Goal: Task Accomplishment & Management: Manage account settings

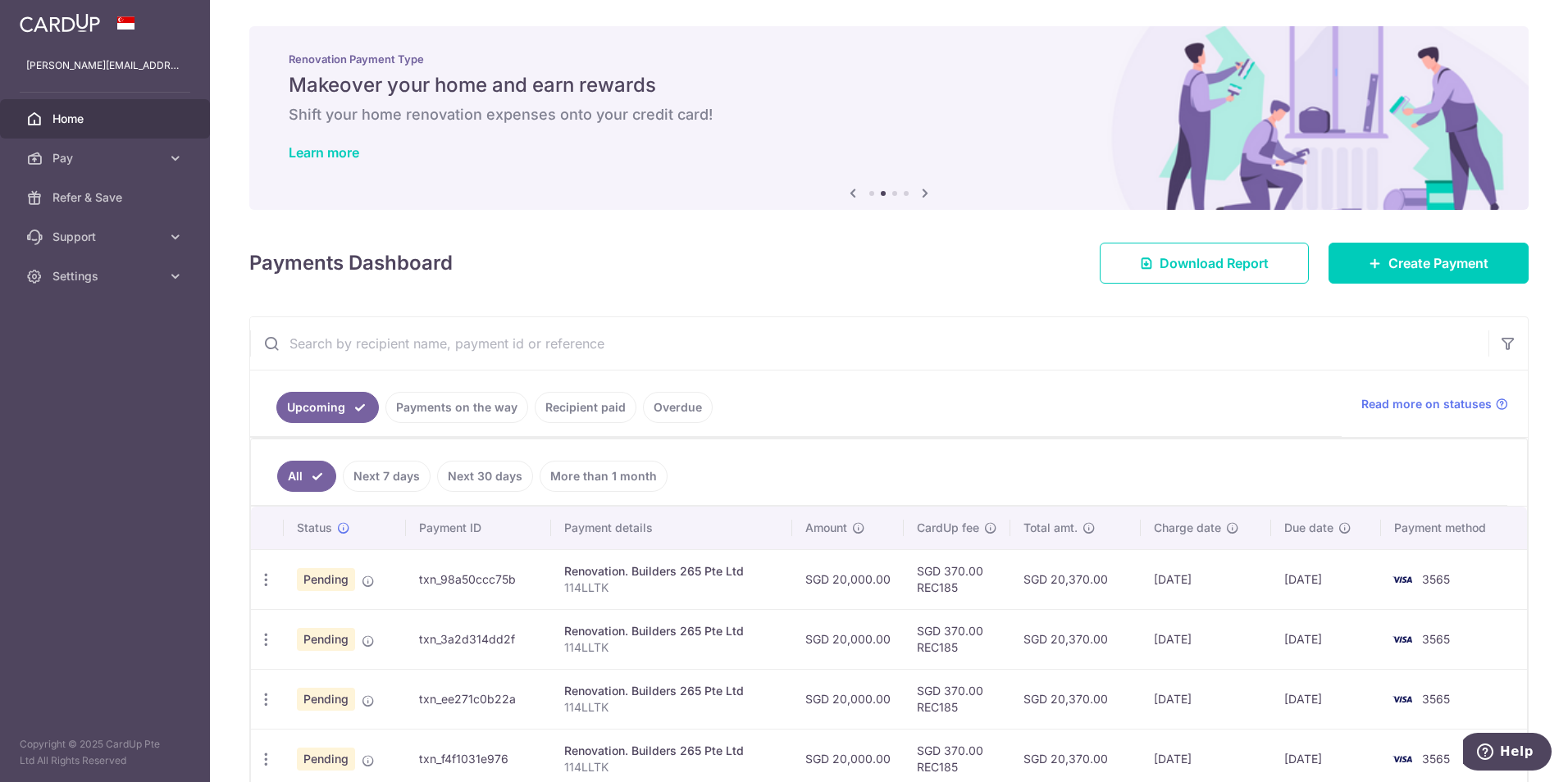
click at [558, 403] on link "Recipient paid" at bounding box center [585, 407] width 102 height 31
click at [477, 413] on link "Payments on the way" at bounding box center [433, 407] width 142 height 31
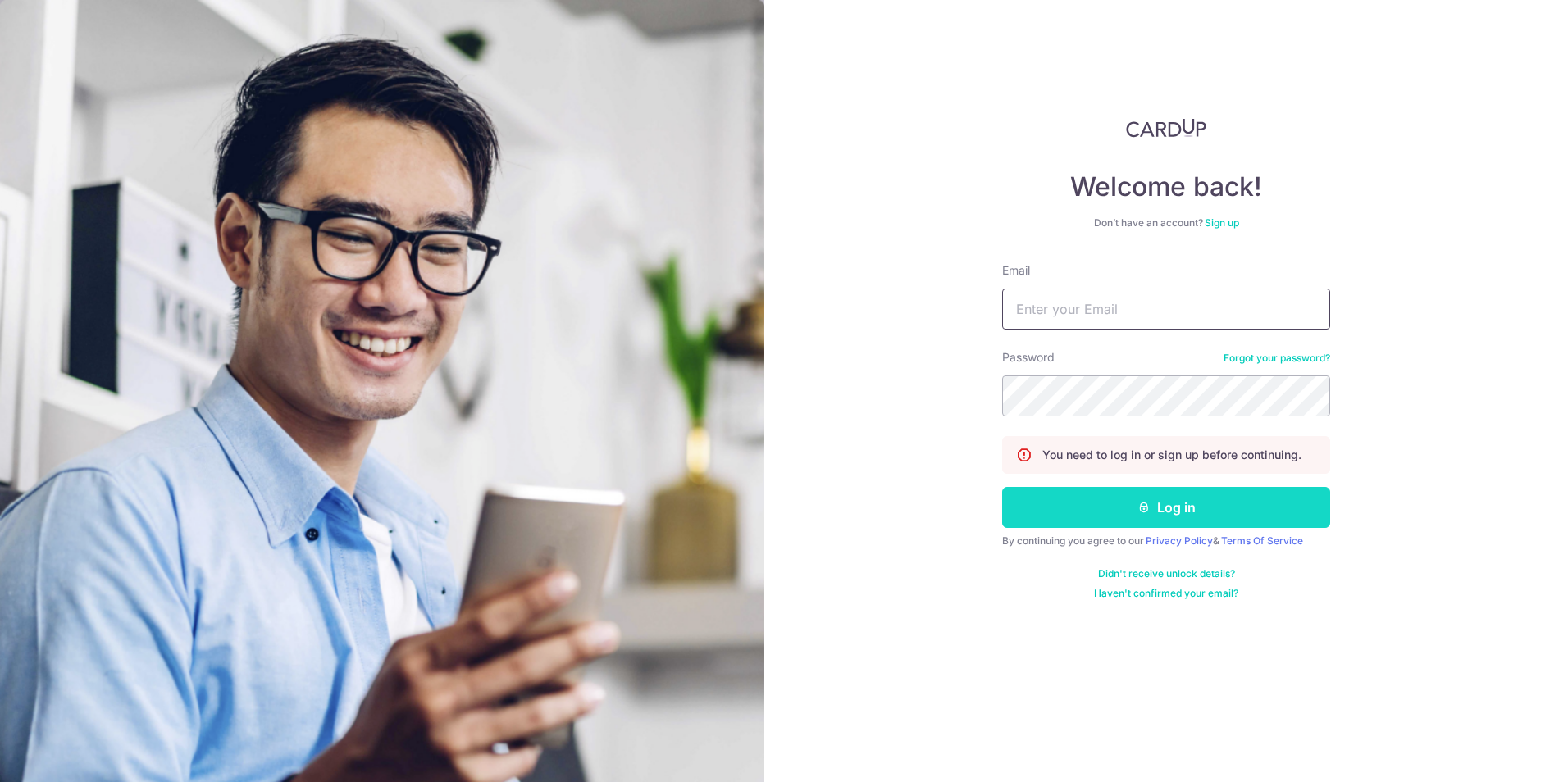
type input "[PERSON_NAME][EMAIL_ADDRESS][DOMAIN_NAME]"
click at [1178, 519] on button "Log in" at bounding box center [1165, 507] width 328 height 41
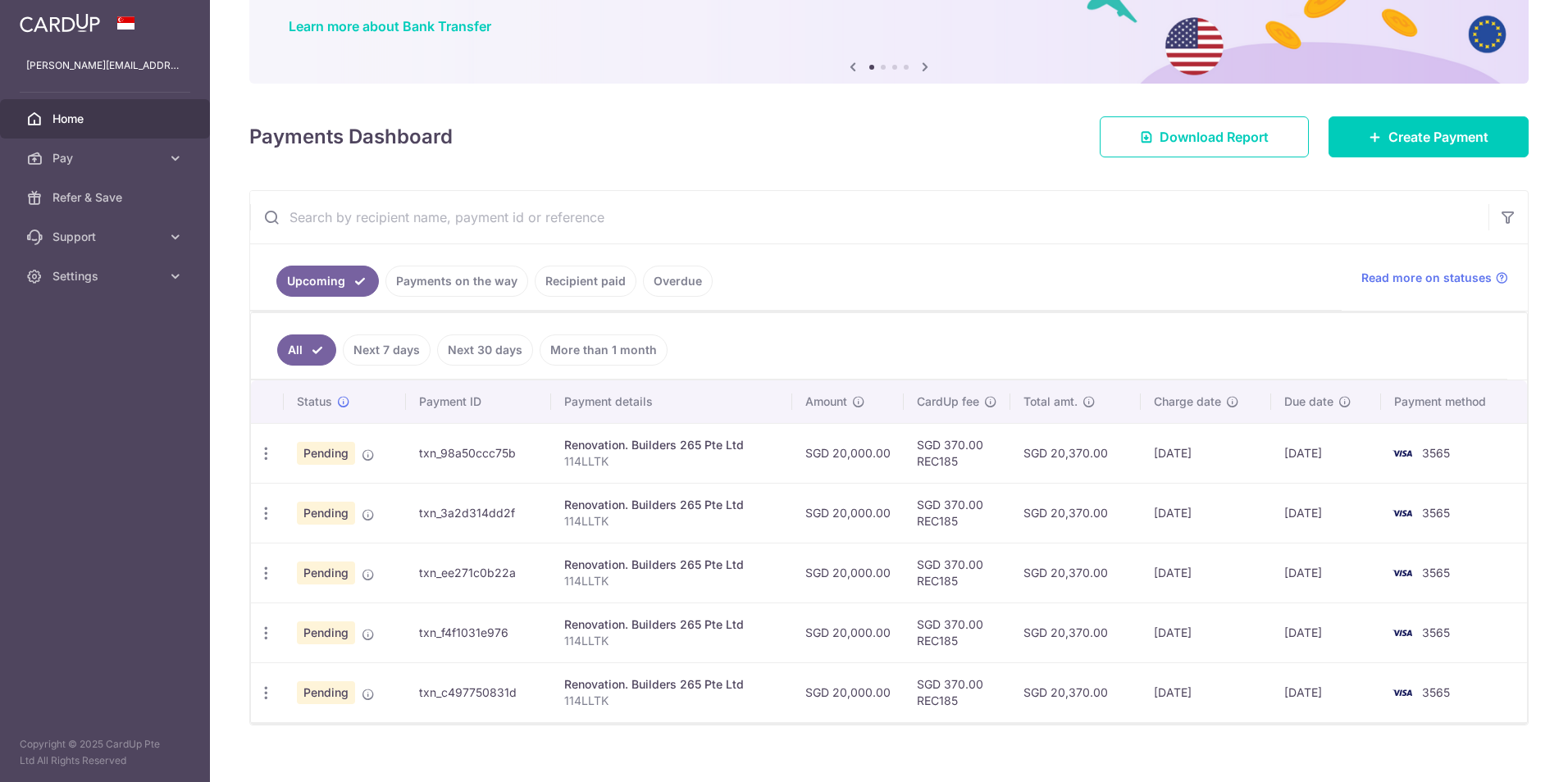
scroll to position [146, 0]
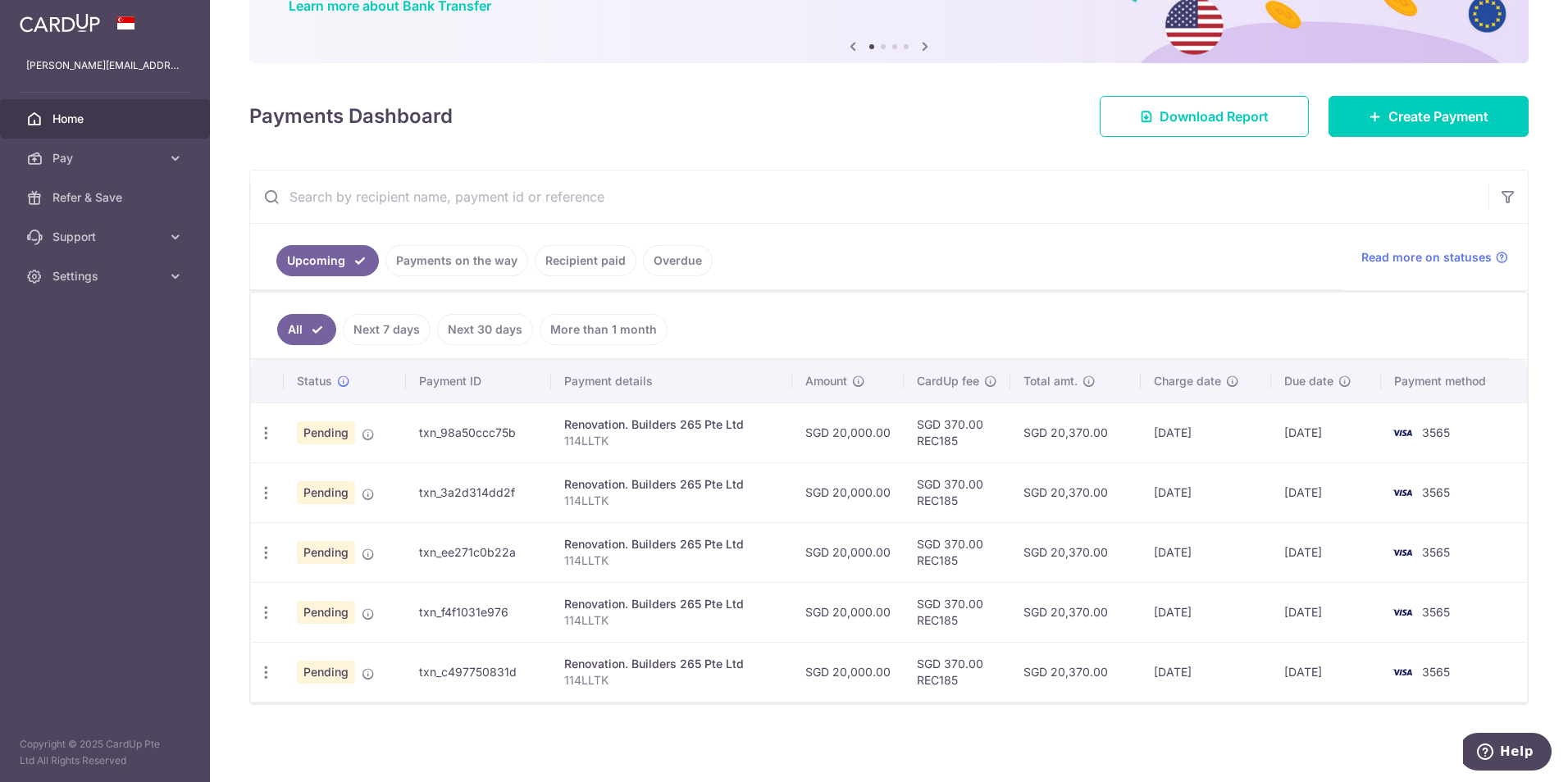
click at [968, 325] on ul "All Next 7 days Next 30 days More than 1 month" at bounding box center [879, 326] width 1256 height 66
click at [1118, 312] on ul "All Next 7 days Next 30 days More than 1 month" at bounding box center [879, 326] width 1256 height 66
drag, startPoint x: 1118, startPoint y: 312, endPoint x: 1480, endPoint y: 689, distance: 522.7
click at [1480, 689] on div "All Next 7 days Next 30 days More than 1 month Status Payment ID Payment detail…" at bounding box center [888, 497] width 1277 height 413
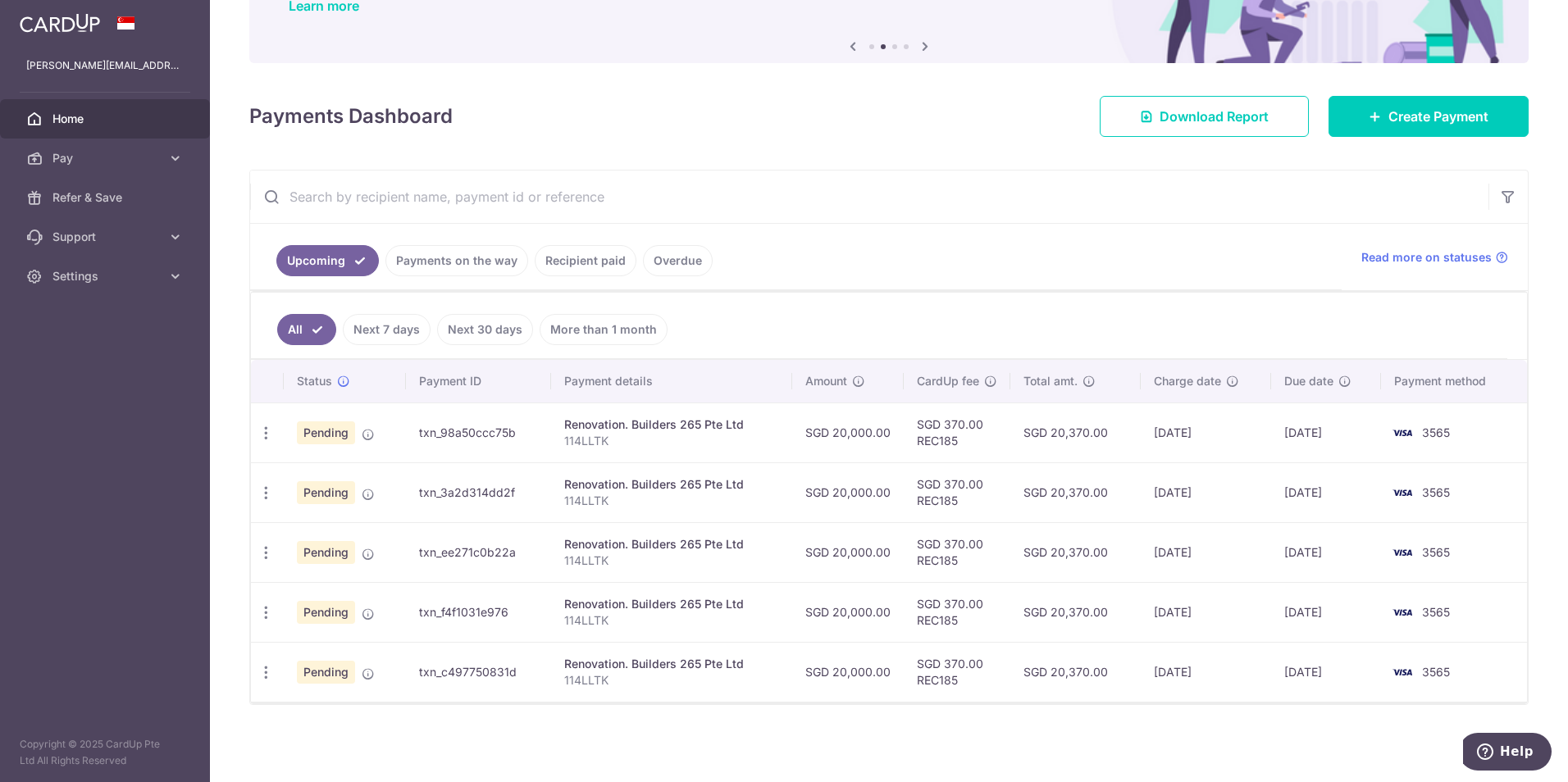
click at [1320, 710] on div "× Pause Schedule Pause all future payments in this series Pause just this one p…" at bounding box center [888, 391] width 1357 height 782
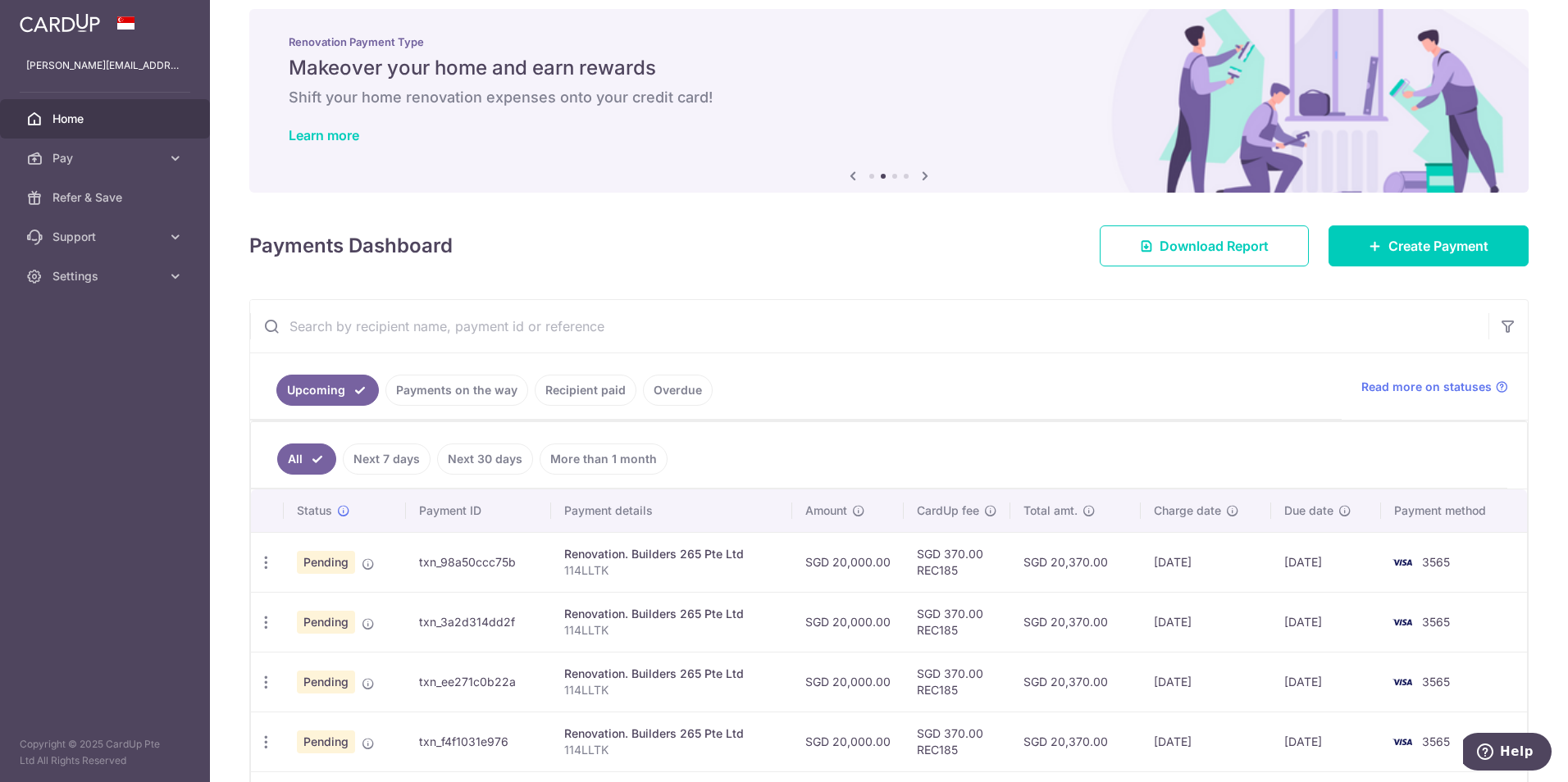
scroll to position [0, 0]
